Goal: Information Seeking & Learning: Learn about a topic

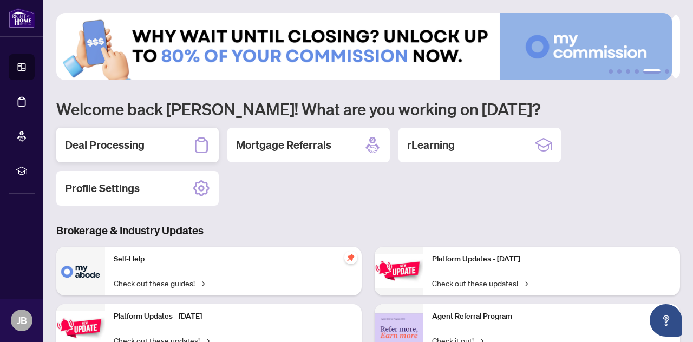
click at [147, 137] on div "Deal Processing" at bounding box center [137, 145] width 162 height 35
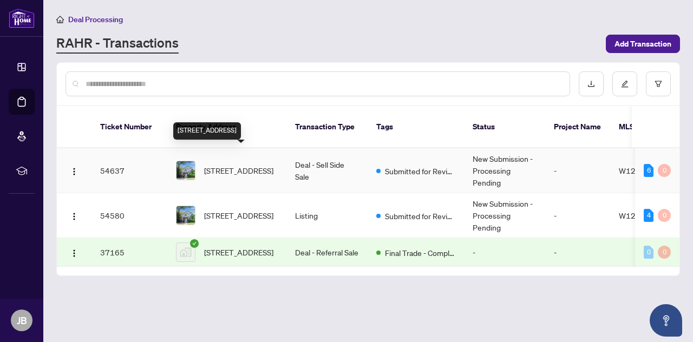
click at [245, 165] on span "[STREET_ADDRESS]" at bounding box center [238, 171] width 69 height 12
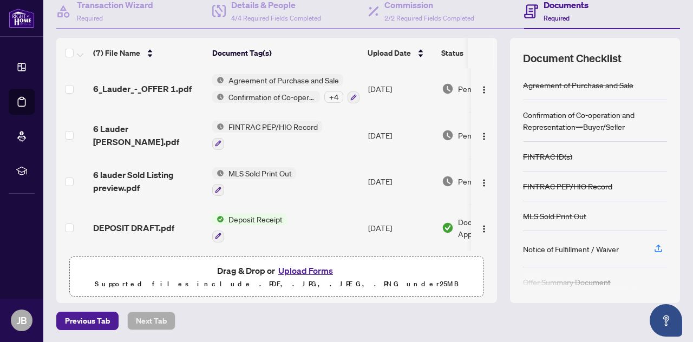
click at [249, 314] on div "Previous Tab Next Tab" at bounding box center [368, 321] width 624 height 18
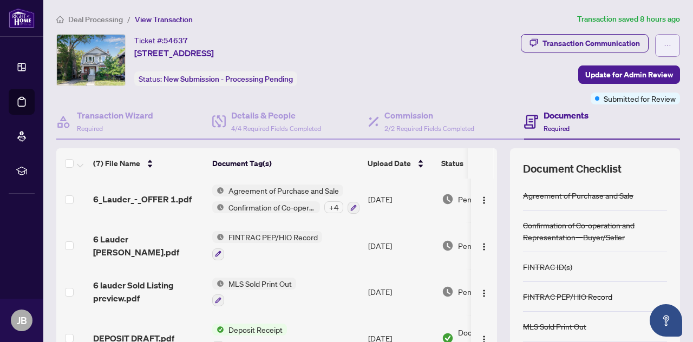
click at [664, 43] on icon "ellipsis" at bounding box center [668, 46] width 8 height 8
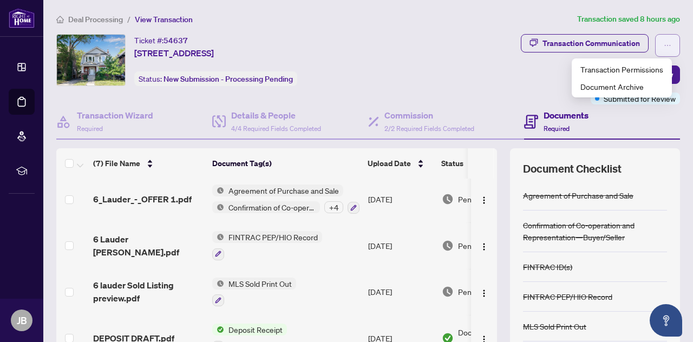
click at [664, 43] on icon "ellipsis" at bounding box center [668, 46] width 8 height 8
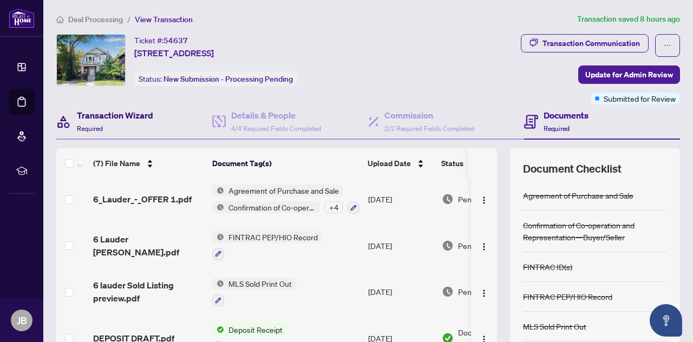
click at [133, 114] on h4 "Transaction Wizard" at bounding box center [115, 115] width 76 height 13
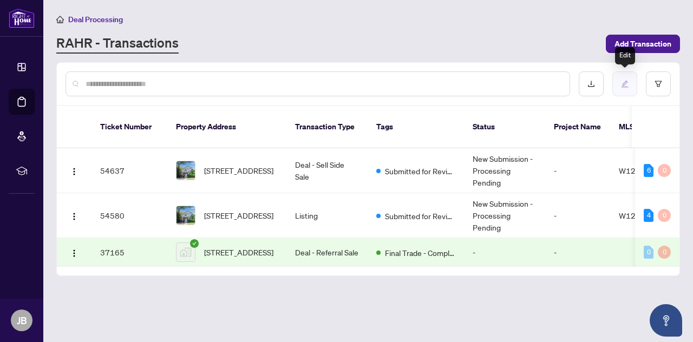
click at [627, 82] on icon "edit" at bounding box center [625, 84] width 8 height 8
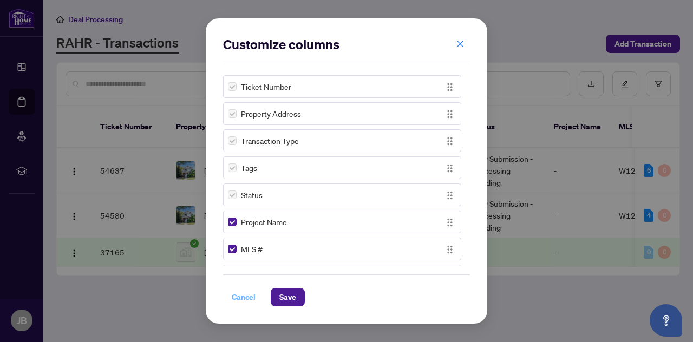
click at [239, 298] on span "Cancel" at bounding box center [244, 297] width 24 height 17
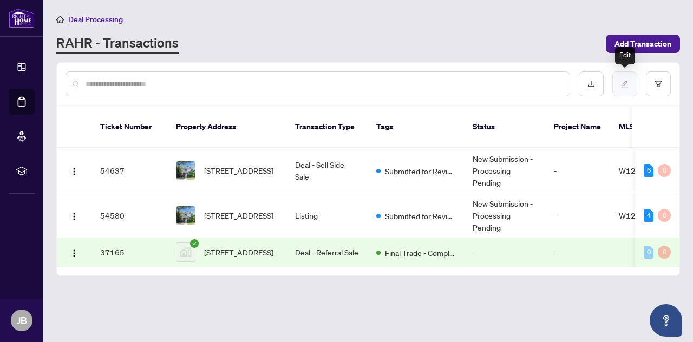
click at [626, 84] on icon "edit" at bounding box center [625, 84] width 8 height 8
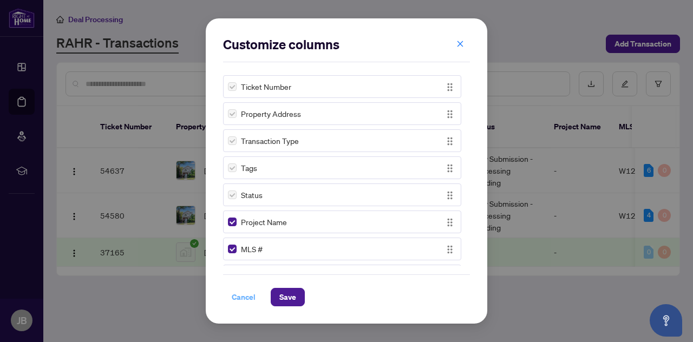
click at [241, 298] on span "Cancel" at bounding box center [244, 297] width 24 height 17
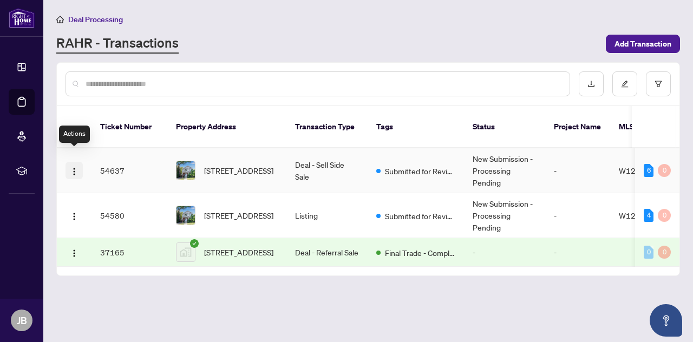
click at [74, 167] on img "button" at bounding box center [74, 171] width 9 height 9
click at [124, 281] on main "Deal Processing [PERSON_NAME] - Transactions Add Transaction Ticket Number Prop…" at bounding box center [368, 171] width 650 height 342
click at [679, 321] on button "Open asap" at bounding box center [666, 320] width 32 height 32
click at [668, 319] on icon "Open asap" at bounding box center [667, 319] width 6 height 8
click at [660, 319] on icon "Open asap" at bounding box center [667, 321] width 14 height 14
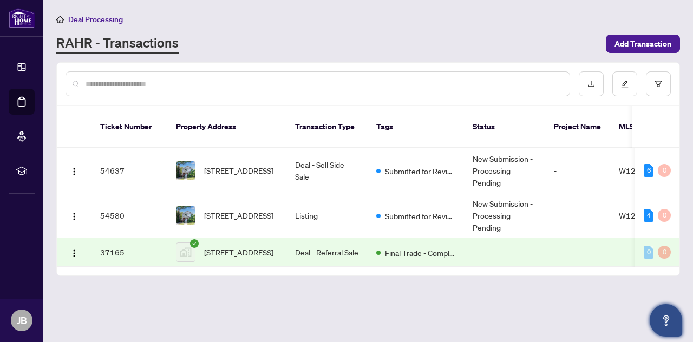
click at [660, 319] on icon "Open asap" at bounding box center [667, 321] width 14 height 14
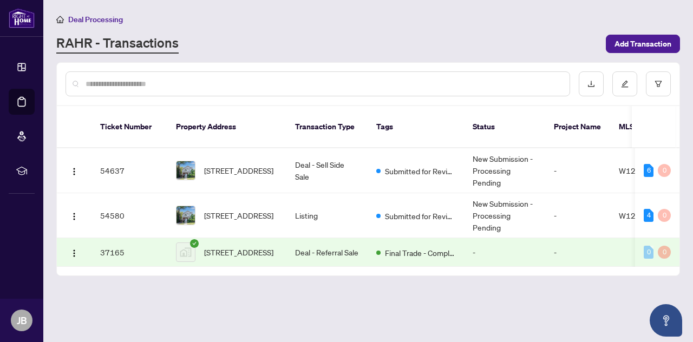
drag, startPoint x: 663, startPoint y: 322, endPoint x: 393, endPoint y: 311, distance: 270.0
click at [393, 311] on main "Deal Processing [PERSON_NAME] - Transactions Add Transaction Ticket Number Prop…" at bounding box center [368, 171] width 650 height 342
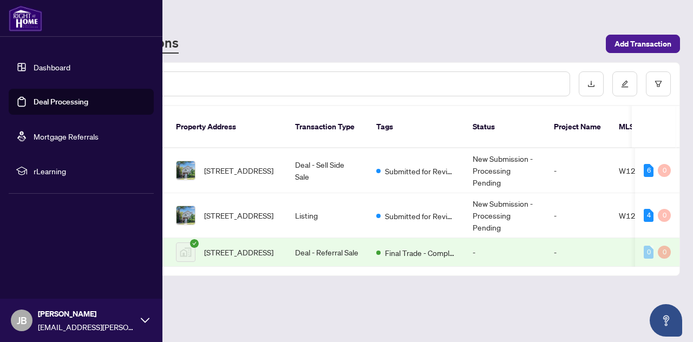
click at [34, 63] on link "Dashboard" at bounding box center [52, 67] width 37 height 10
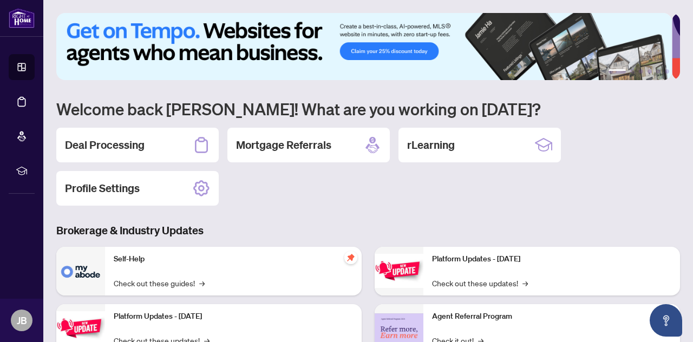
scroll to position [54, 0]
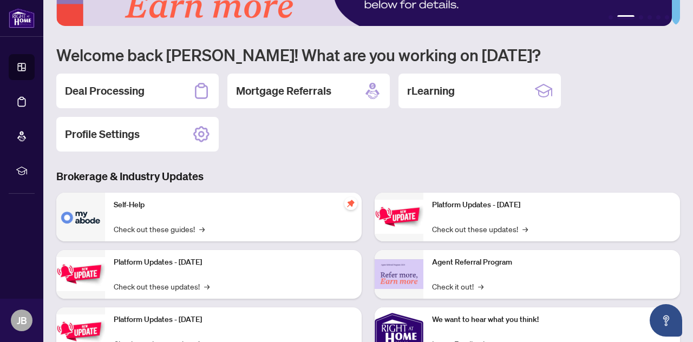
click at [131, 204] on p "Self-Help" at bounding box center [233, 205] width 239 height 12
click at [135, 227] on link "Check out these guides! →" at bounding box center [159, 229] width 91 height 12
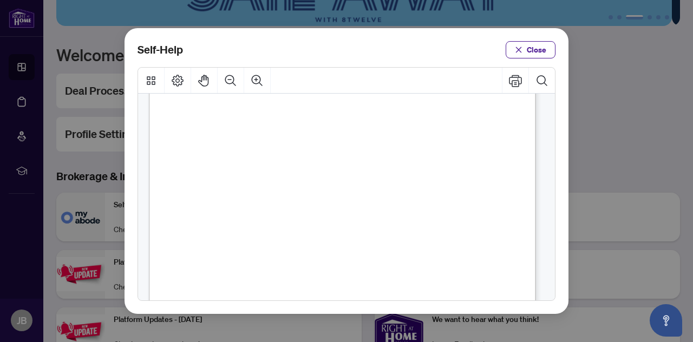
scroll to position [271, 0]
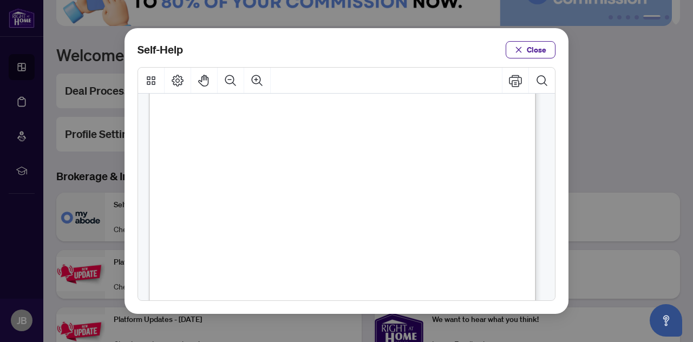
click at [356, 237] on span "PDF" at bounding box center [358, 238] width 15 height 11
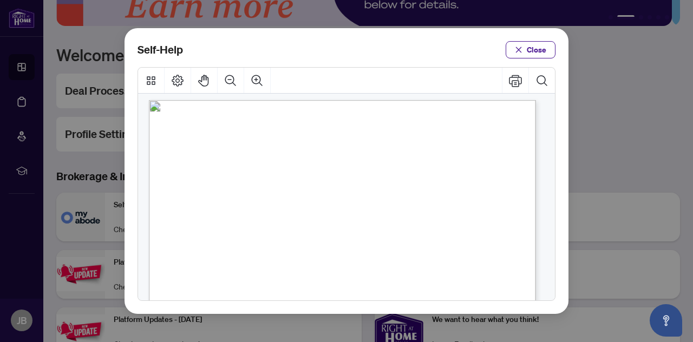
scroll to position [0, 0]
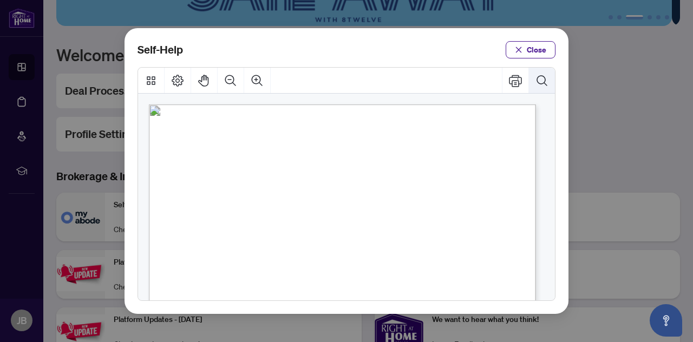
click at [543, 77] on icon "Search Document" at bounding box center [542, 80] width 13 height 13
click at [355, 102] on div "Search Document" at bounding box center [366, 110] width 130 height 17
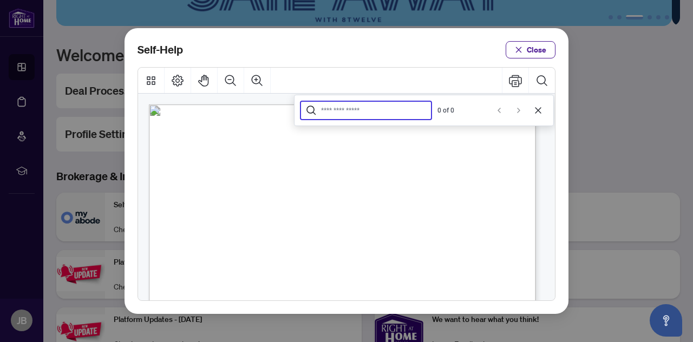
click at [349, 111] on input "Search Document" at bounding box center [373, 110] width 105 height 9
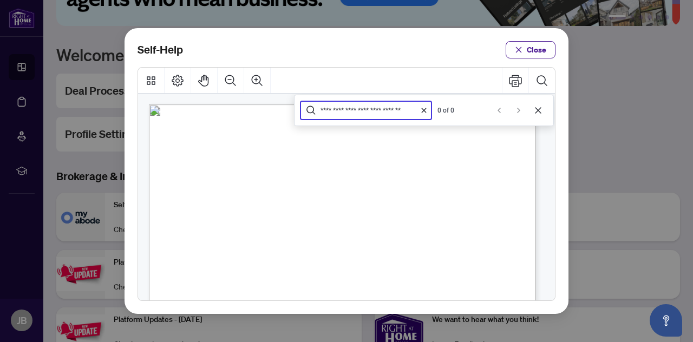
scroll to position [0, 7]
type input "**********"
click at [539, 107] on icon "Cancel" at bounding box center [538, 110] width 9 height 9
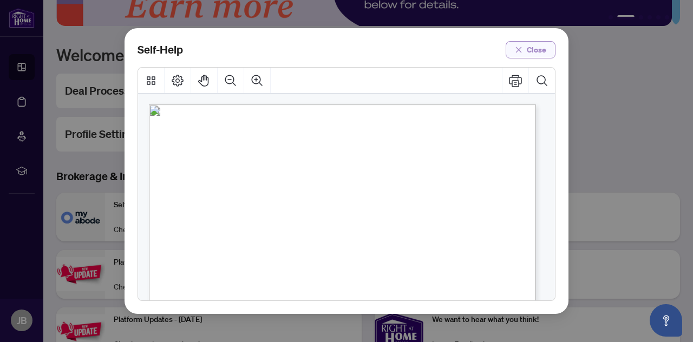
click at [522, 44] on span "button" at bounding box center [519, 49] width 8 height 17
